Goal: Check status: Check status

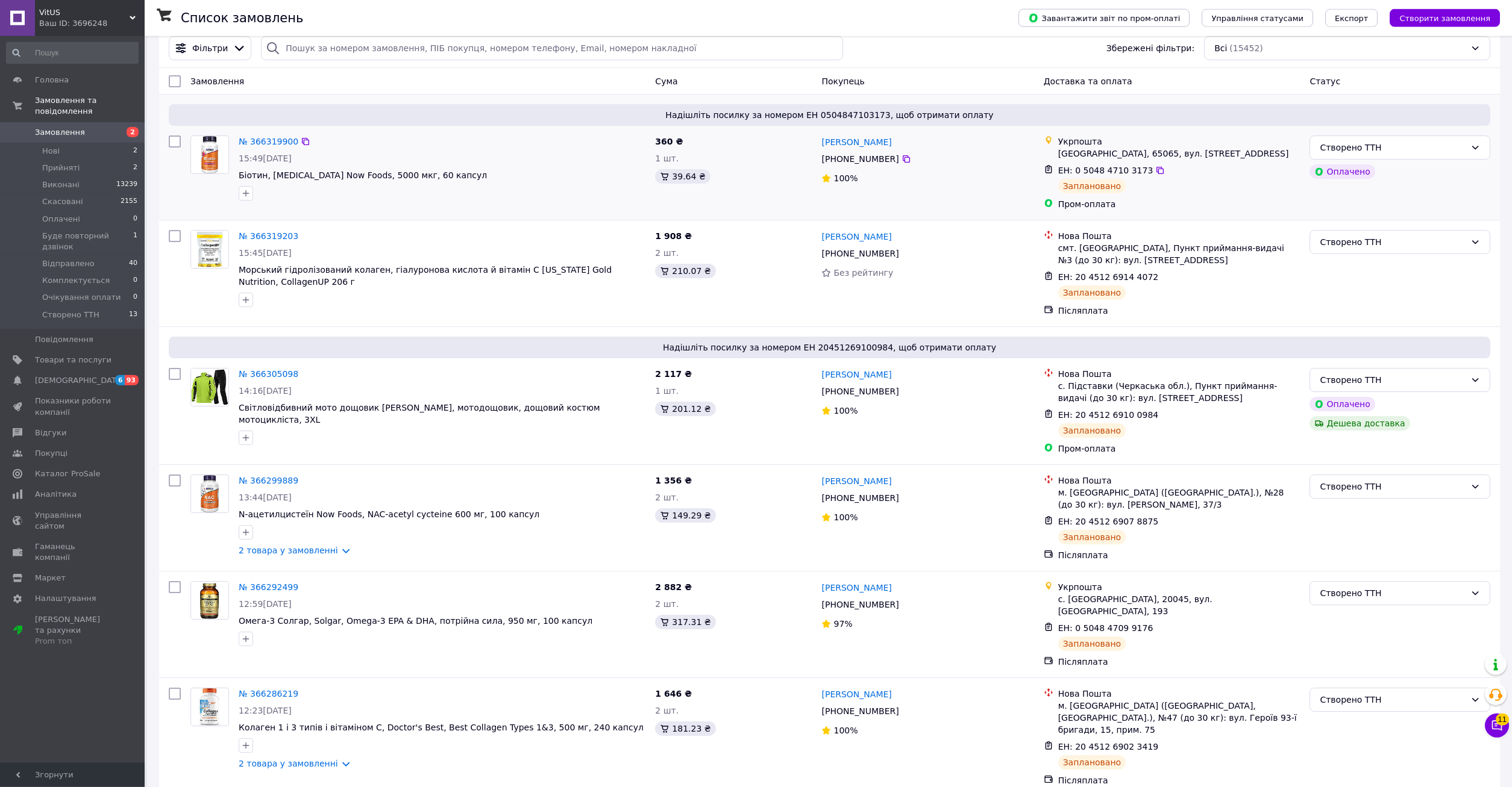
scroll to position [246, 0]
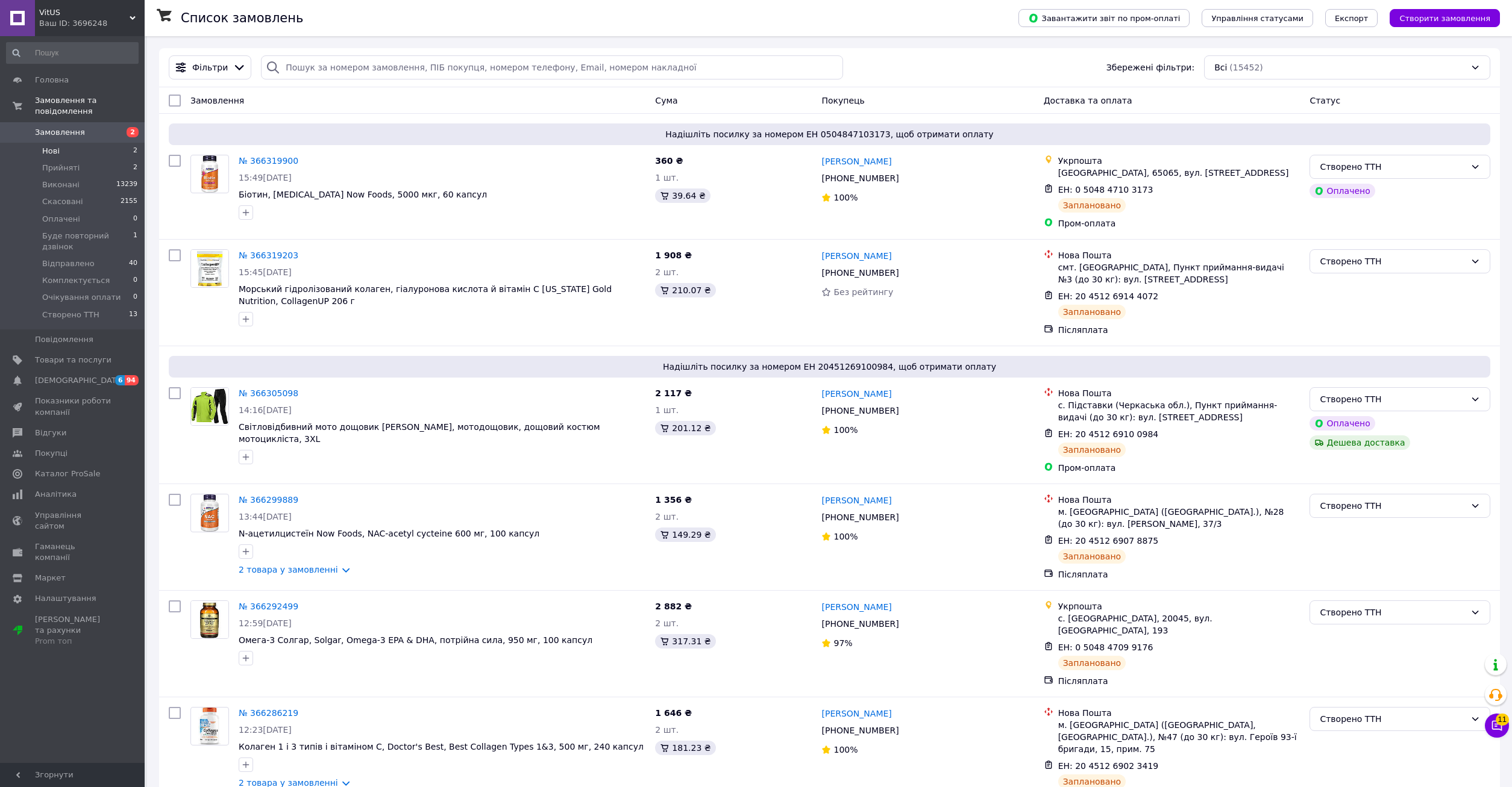
click at [58, 146] on span "Нові" at bounding box center [50, 151] width 17 height 11
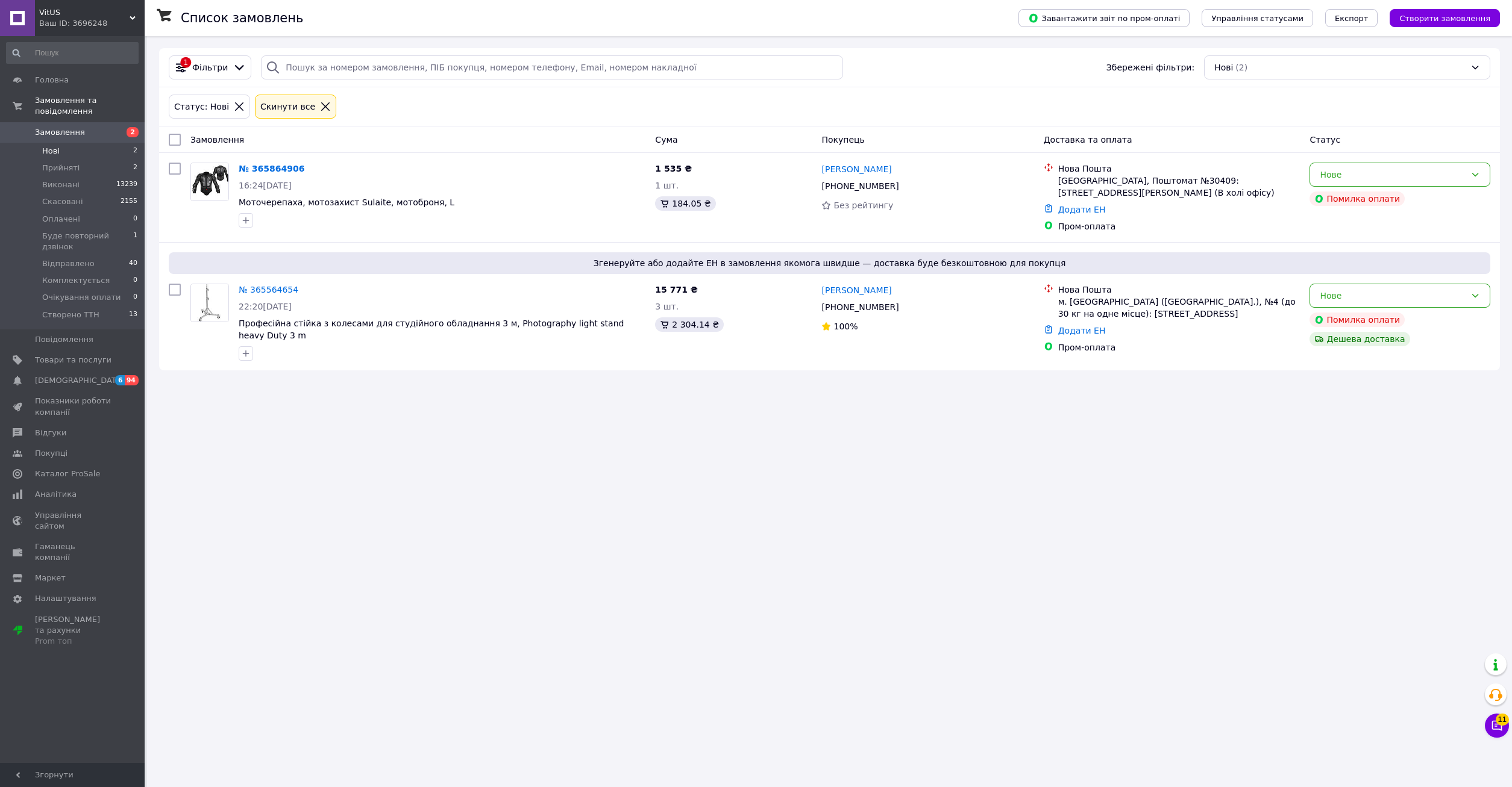
click at [42, 127] on span "Замовлення" at bounding box center [60, 132] width 50 height 11
